Goal: Information Seeking & Learning: Learn about a topic

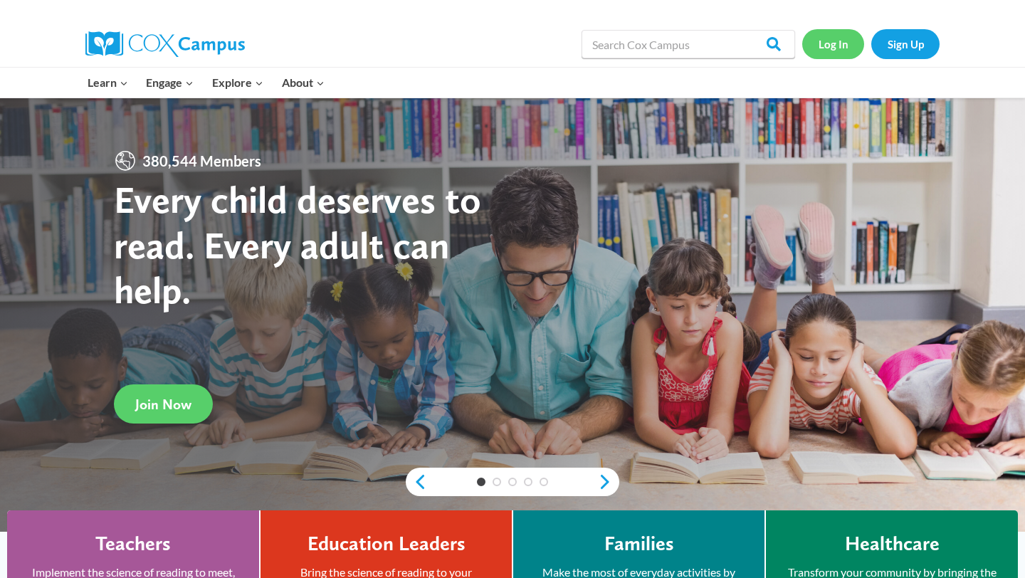
click at [826, 46] on link "Log In" at bounding box center [833, 43] width 62 height 29
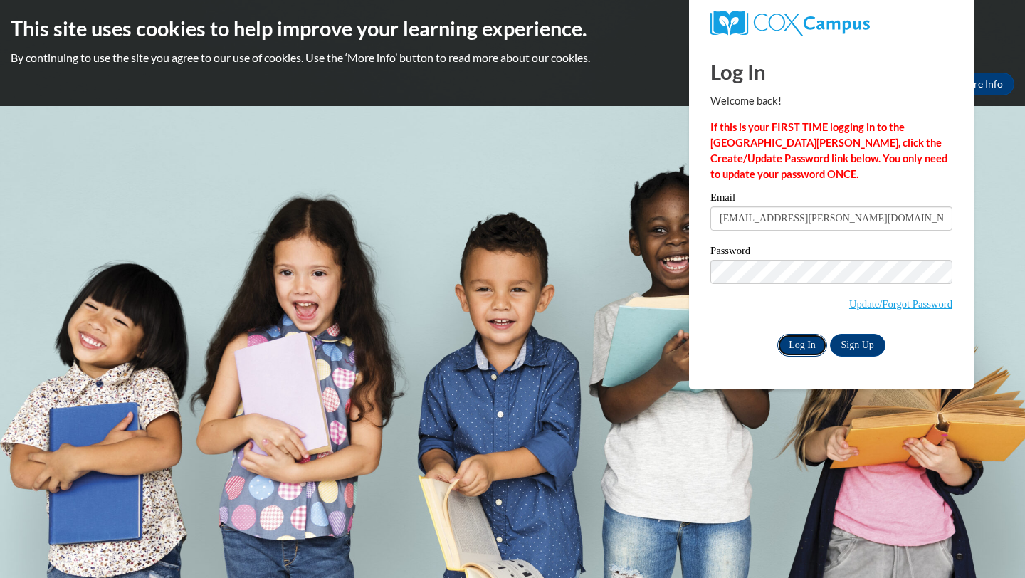
click at [804, 339] on input "Log In" at bounding box center [802, 345] width 50 height 23
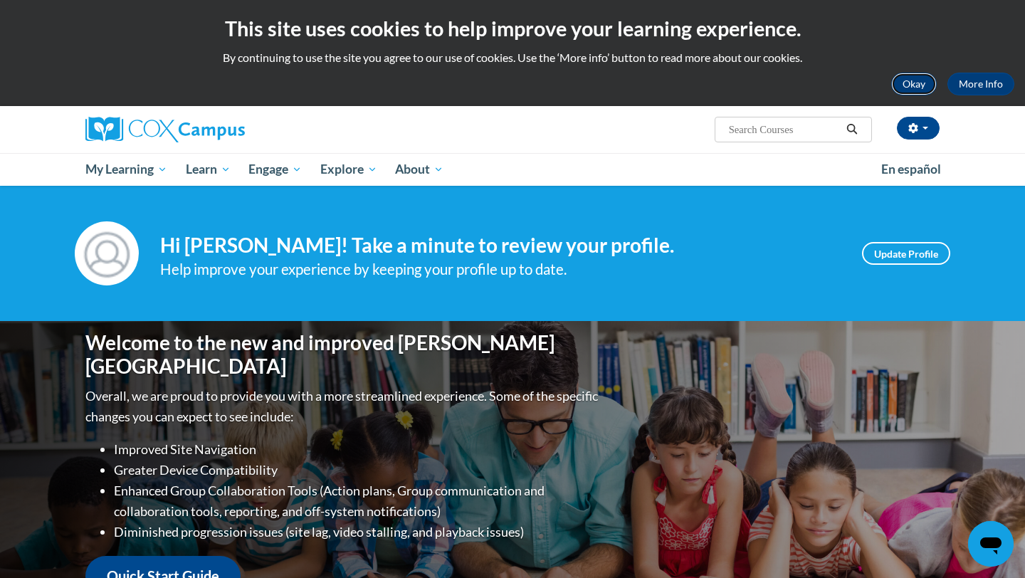
click at [923, 89] on button "Okay" at bounding box center [914, 84] width 46 height 23
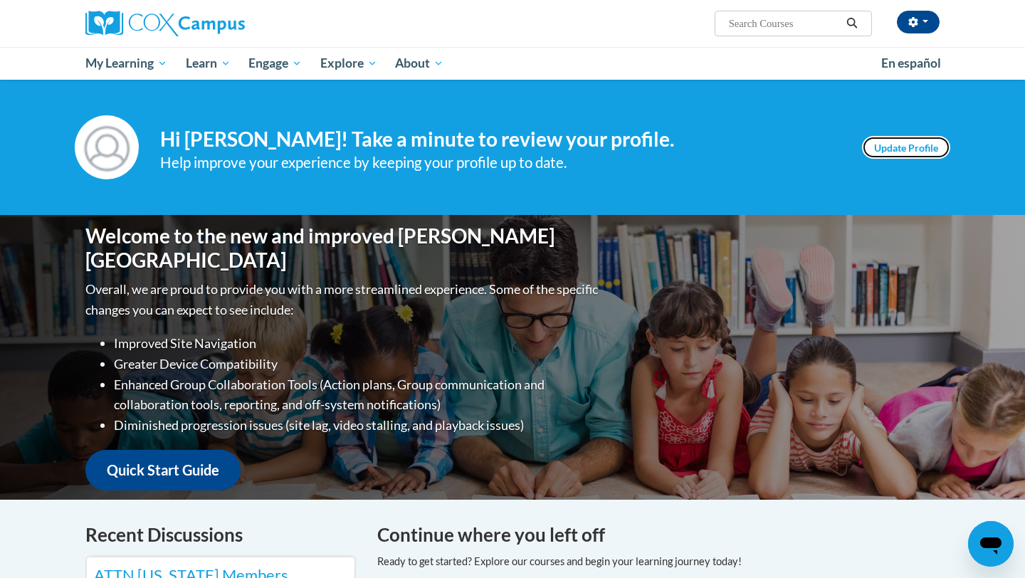
click at [881, 152] on link "Update Profile" at bounding box center [906, 147] width 88 height 23
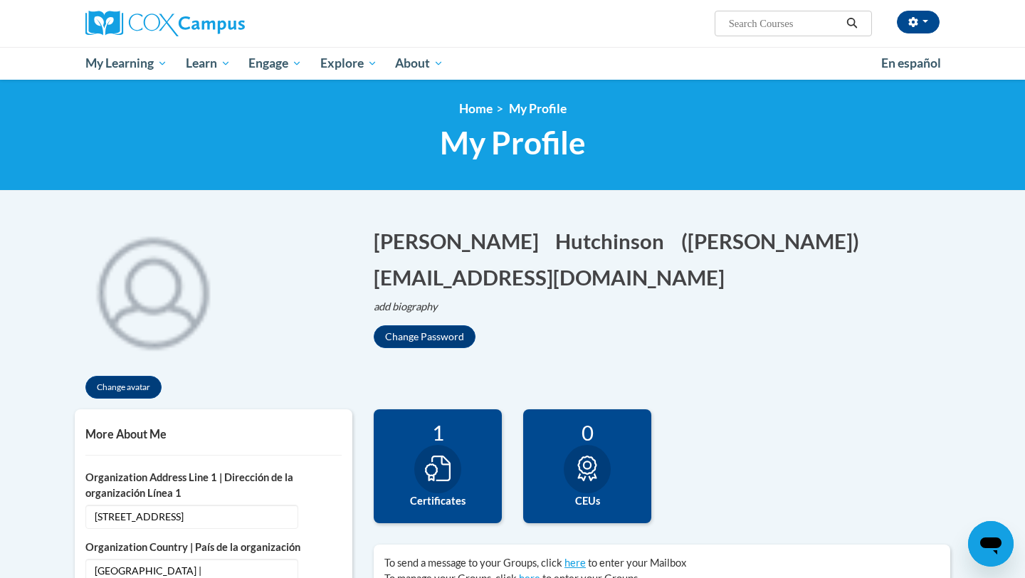
click at [797, 16] on input "Search..." at bounding box center [784, 23] width 114 height 17
click at [758, 21] on input "structred literacy" at bounding box center [784, 23] width 114 height 17
type input "structured literacy"
click at [848, 26] on icon "Search" at bounding box center [852, 23] width 13 height 11
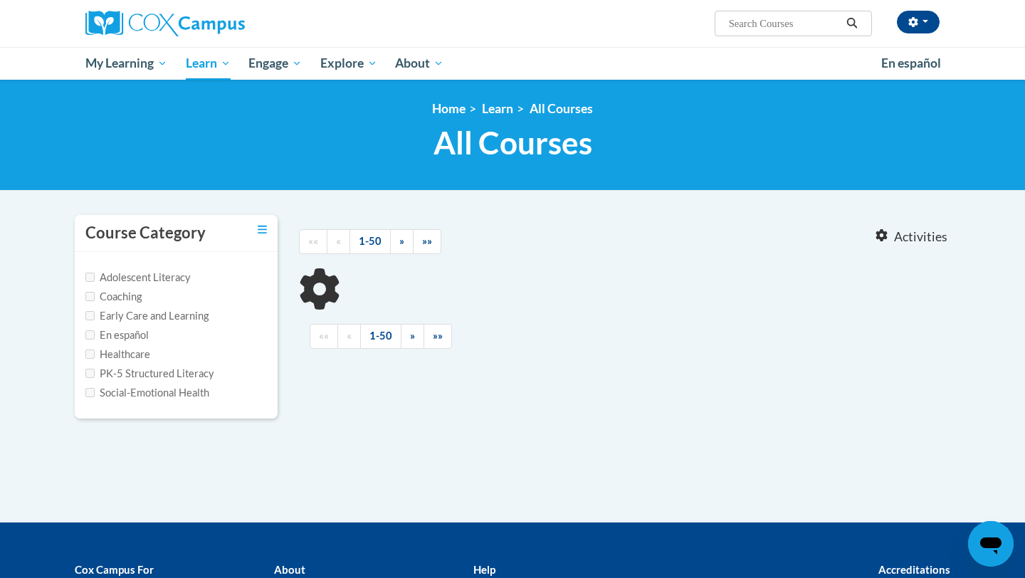
type input "structured literacy"
